Goal: Communication & Community: Answer question/provide support

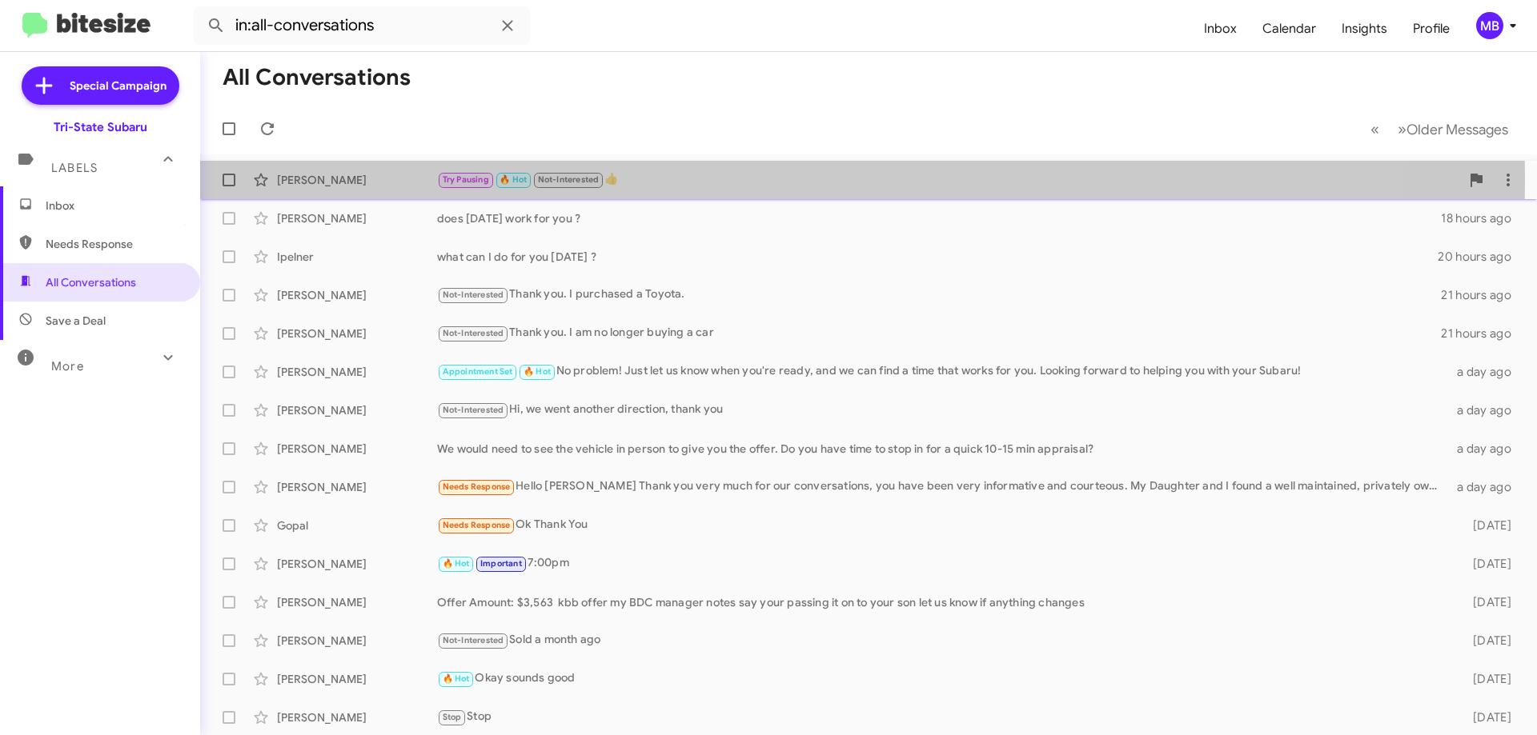
click at [346, 178] on div "[PERSON_NAME]" at bounding box center [357, 180] width 160 height 16
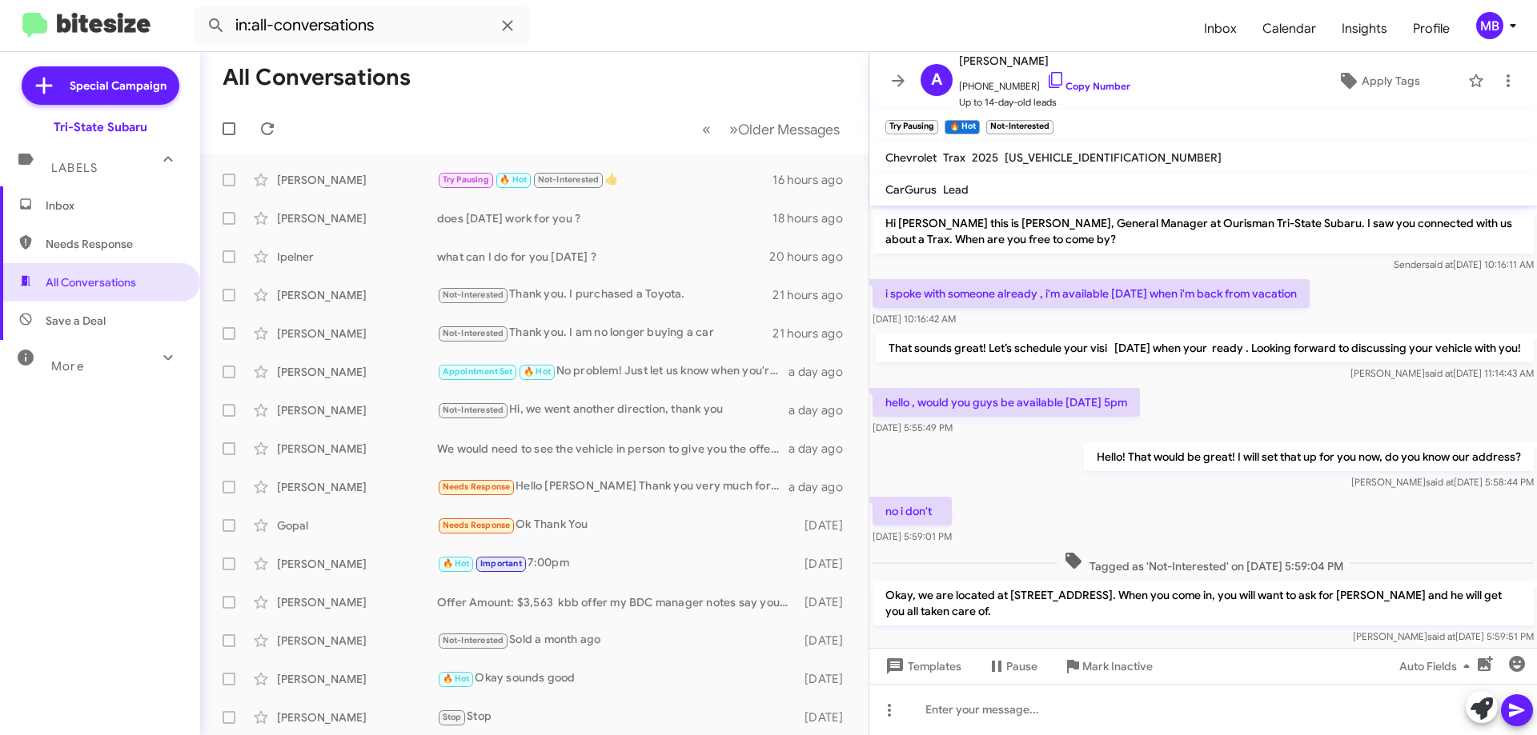
drag, startPoint x: 1202, startPoint y: 423, endPoint x: 873, endPoint y: 341, distance: 338.9
click at [873, 341] on div "Hi Aleaha this is Joe Amra, General Manager at Ourisman Tri-State Subaru. I saw…" at bounding box center [1202, 536] width 667 height 660
copy div "That sounds great! Let’s schedule your visi September 22nd when your ready . Lo…"
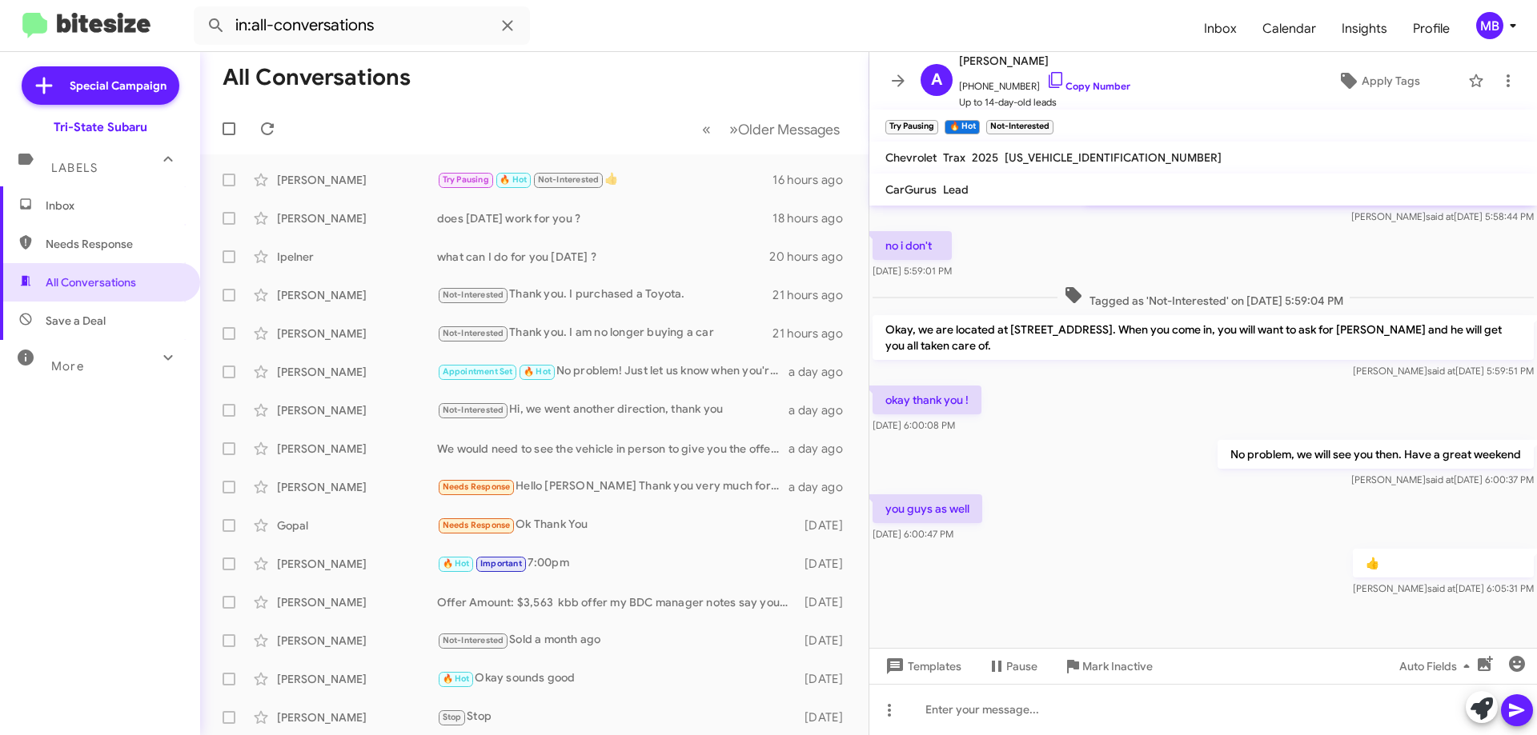
scroll to position [1, 0]
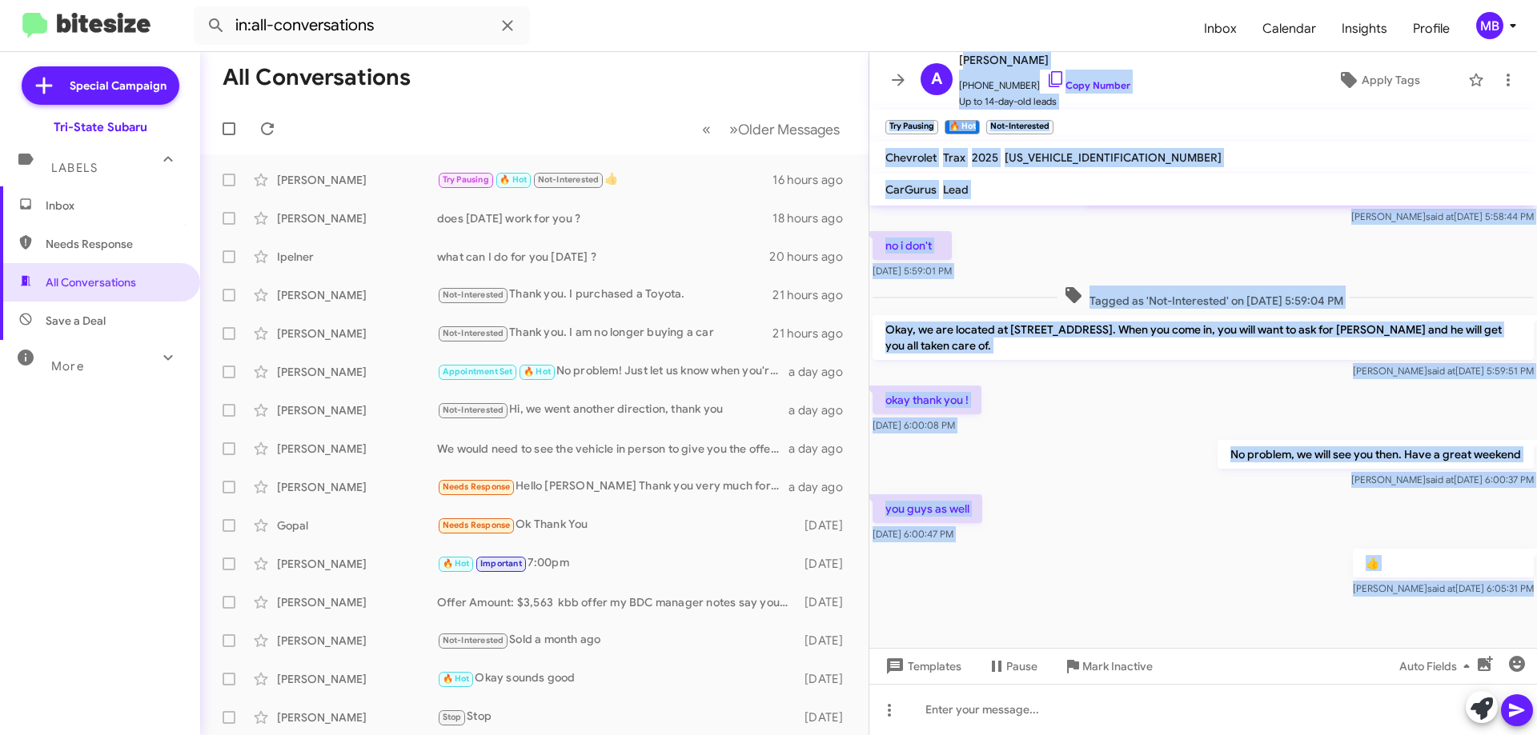
drag, startPoint x: 955, startPoint y: 60, endPoint x: 1286, endPoint y: 608, distance: 640.6
click at [1286, 608] on div "A Aleaha Hillian +12679978141 Copy Number Up to 14-day-old leads Apply Tags Try…" at bounding box center [1202, 393] width 667 height 683
